Goal: Find specific page/section: Find specific page/section

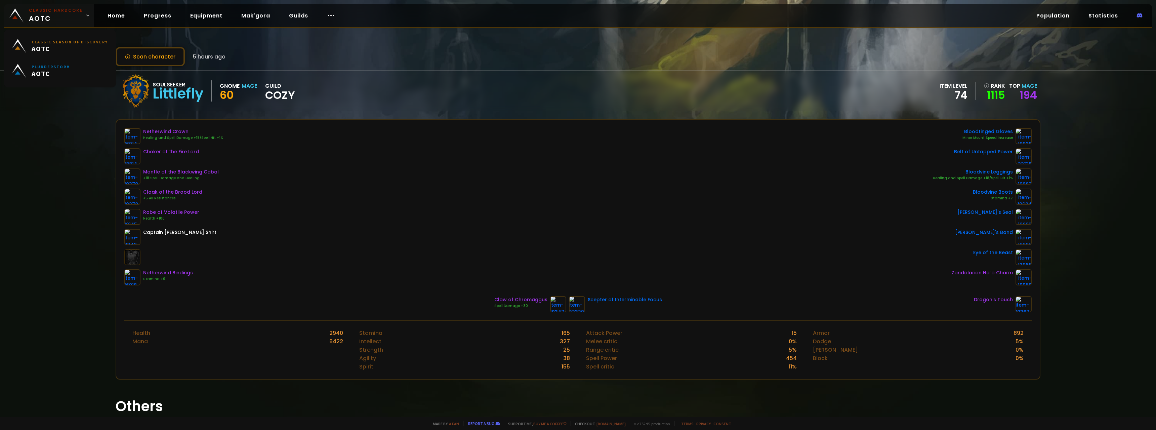
click at [65, 19] on span "Classic Hardcore AOTC" at bounding box center [56, 15] width 54 height 16
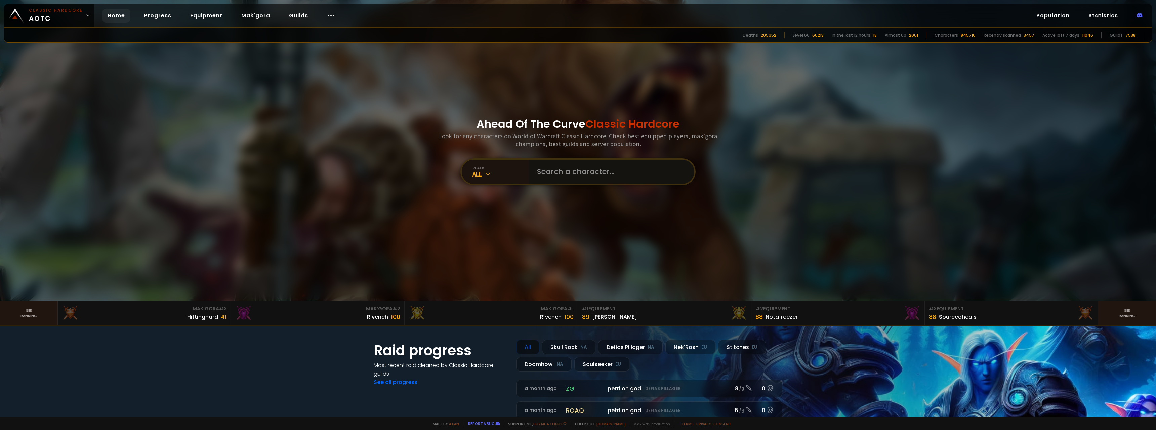
click at [573, 181] on input "text" at bounding box center [609, 172] width 153 height 24
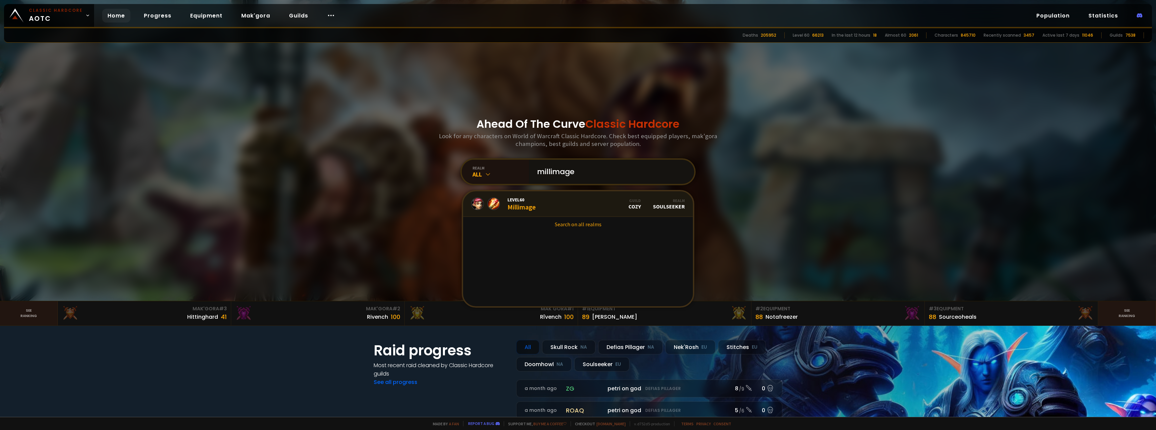
type input "millimage"
click at [520, 203] on div "Level 60 Millimage" at bounding box center [522, 204] width 28 height 14
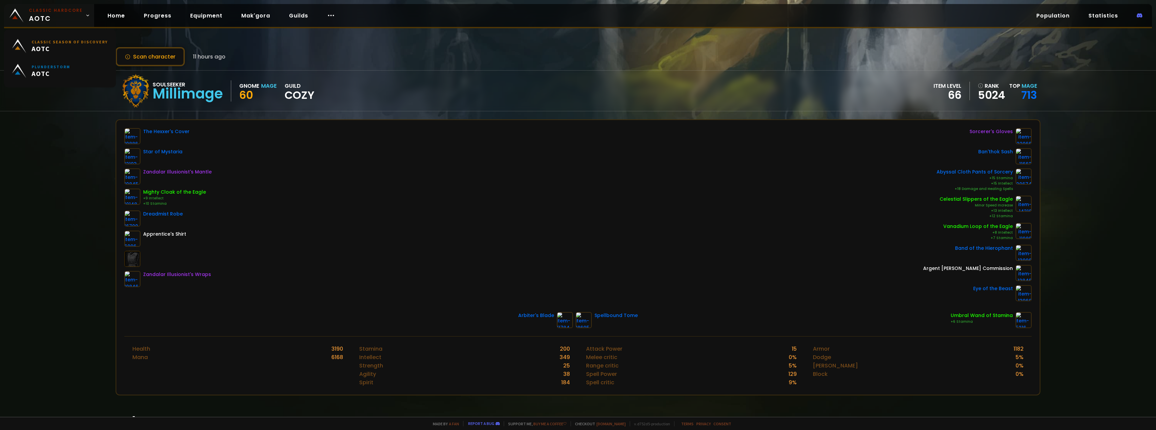
click at [50, 20] on span "Classic Hardcore AOTC" at bounding box center [56, 15] width 54 height 16
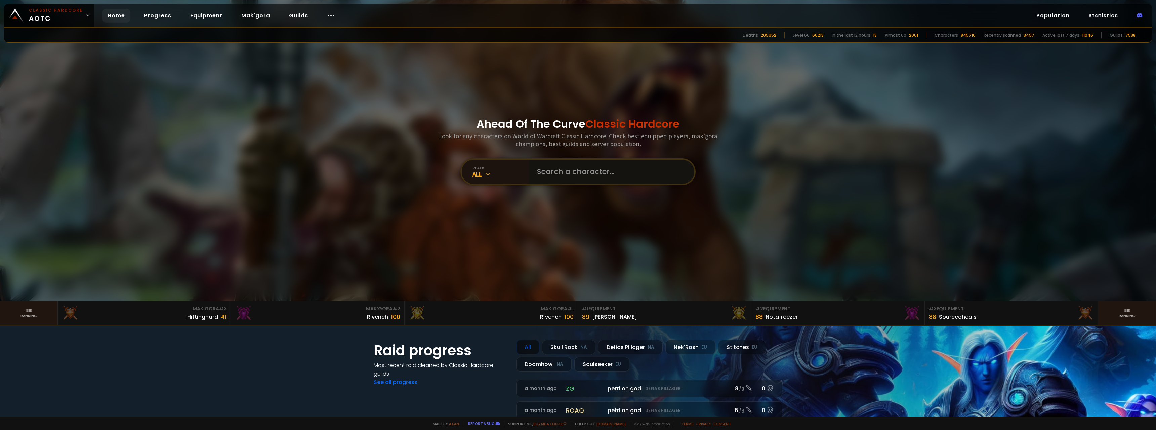
click at [556, 170] on input "text" at bounding box center [609, 172] width 153 height 24
type input "d"
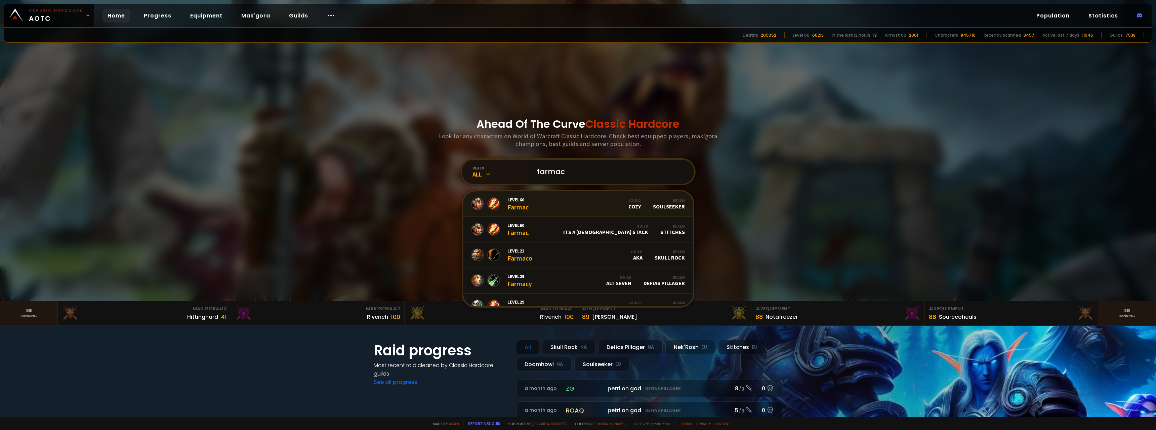
type input "farmac"
click at [522, 202] on span "Level 60" at bounding box center [518, 200] width 21 height 6
